Goal: Navigation & Orientation: Find specific page/section

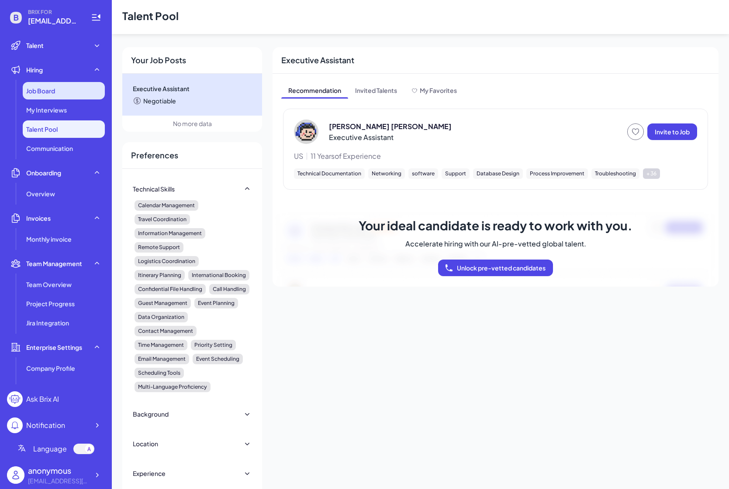
click at [59, 98] on div "Job Board" at bounding box center [64, 90] width 82 height 17
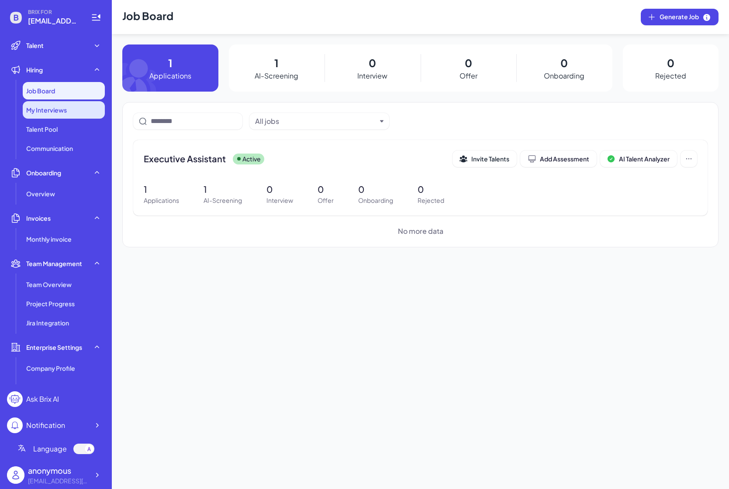
click at [57, 109] on span "My Interviews" at bounding box center [46, 110] width 41 height 9
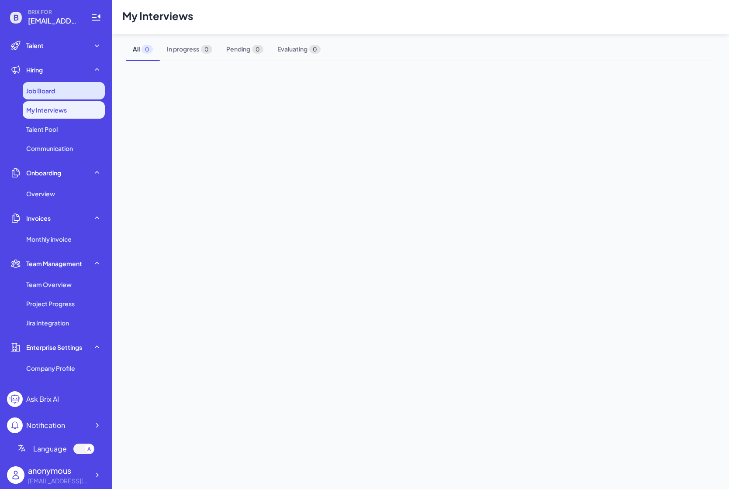
click at [56, 92] on div "Job Board" at bounding box center [64, 90] width 82 height 17
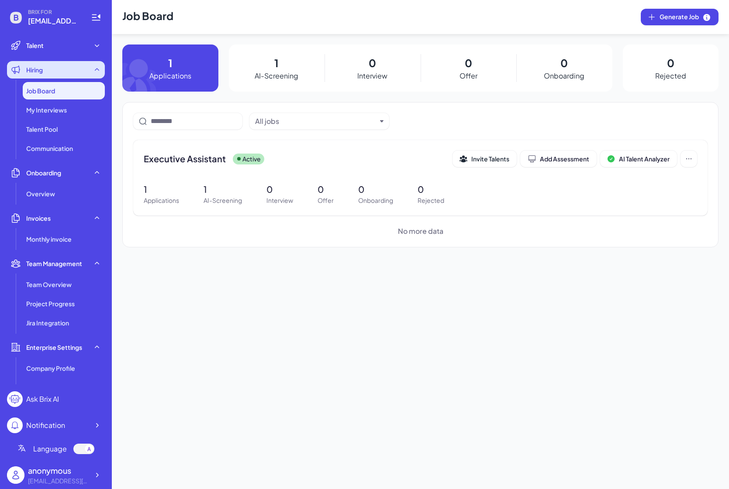
click at [56, 69] on div "Hiring" at bounding box center [56, 69] width 98 height 17
